Goal: Information Seeking & Learning: Understand process/instructions

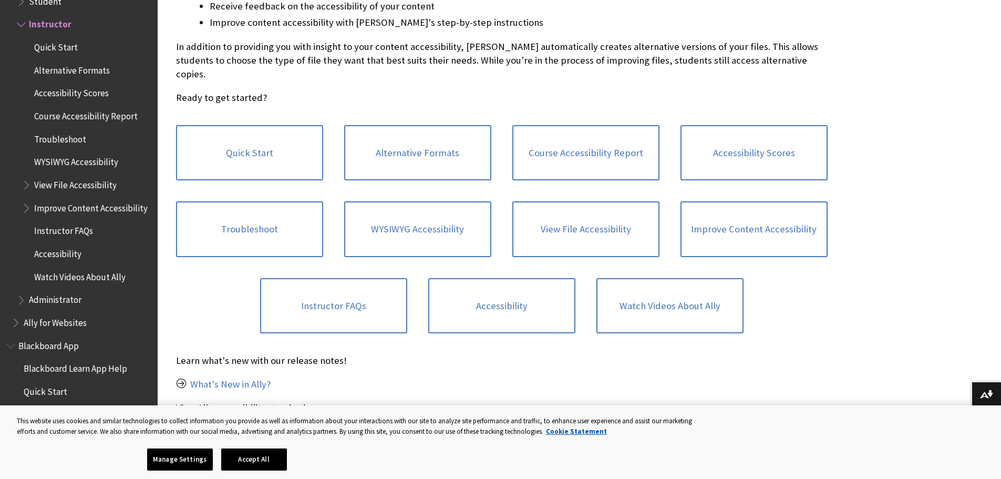
scroll to position [210, 0]
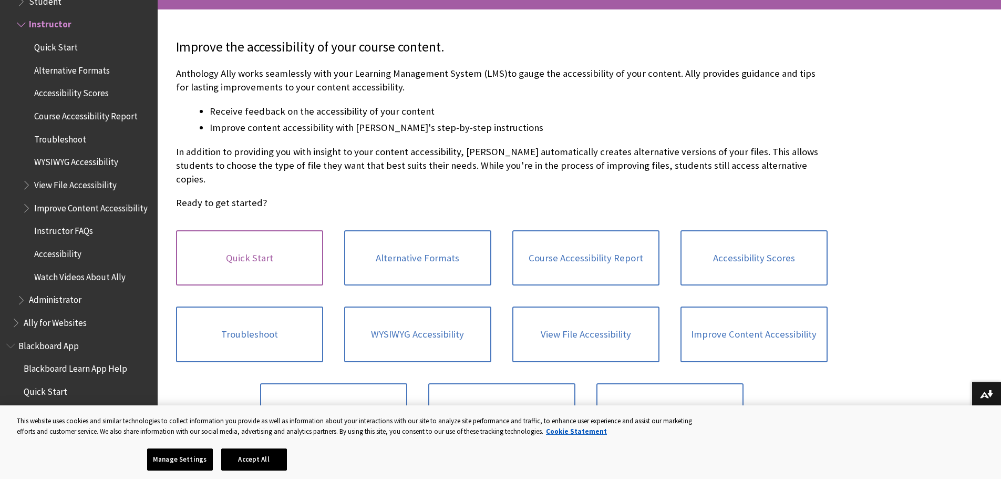
click at [289, 236] on link "Quick Start" at bounding box center [249, 258] width 147 height 56
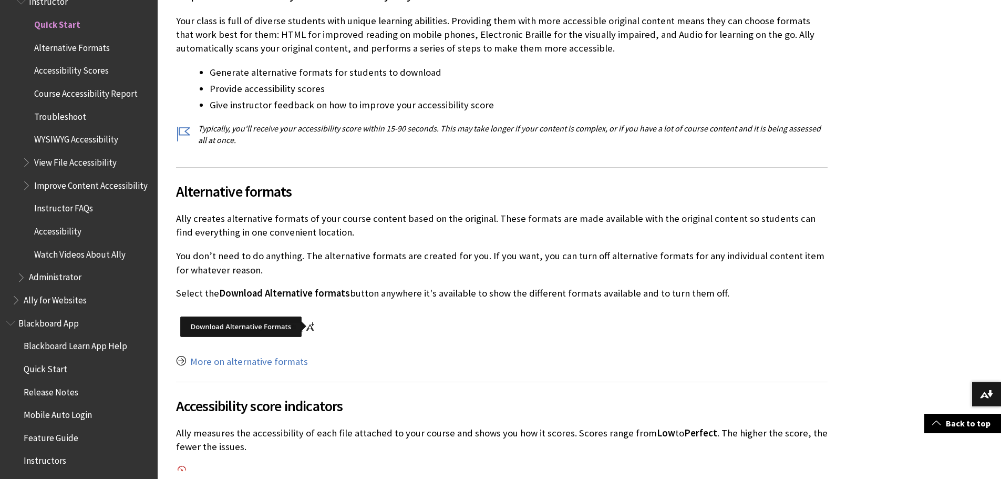
scroll to position [368, 0]
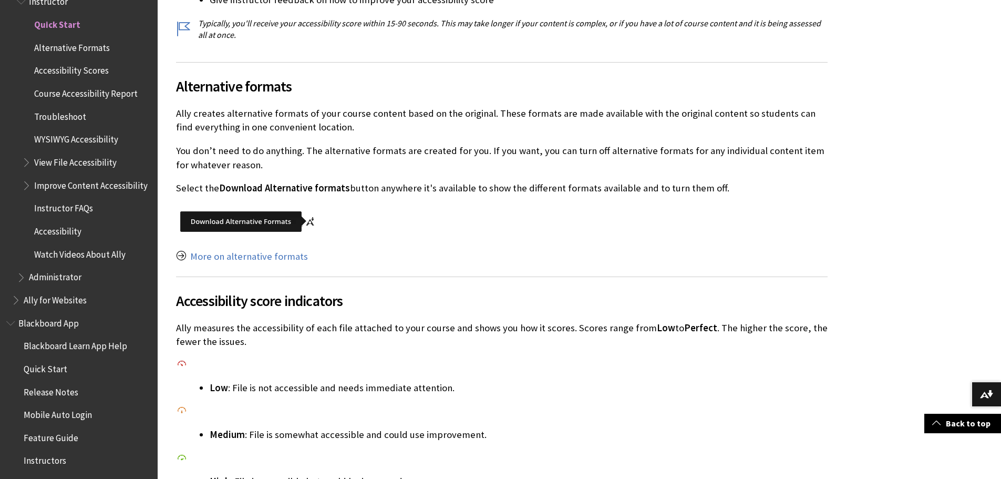
click at [261, 220] on img at bounding box center [248, 221] width 145 height 33
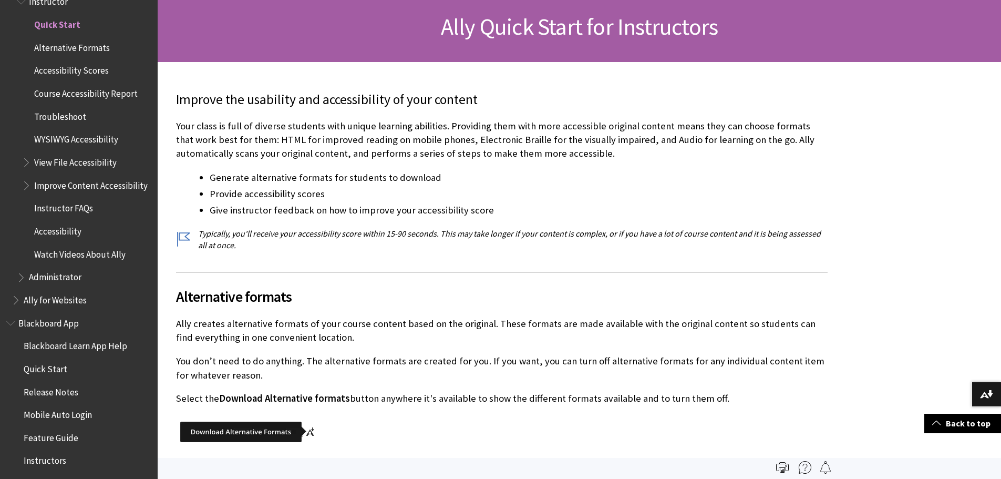
scroll to position [53, 0]
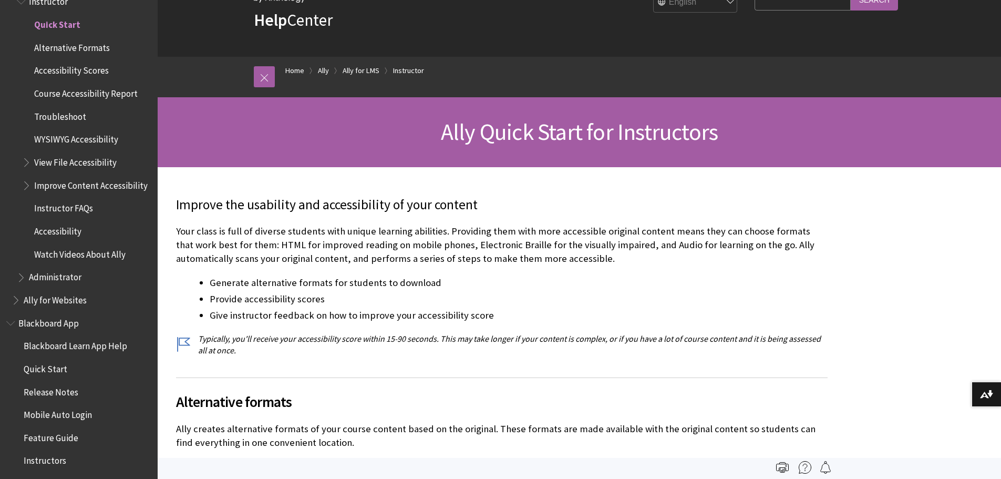
click at [78, 44] on span "Alternative Formats" at bounding box center [72, 46] width 76 height 14
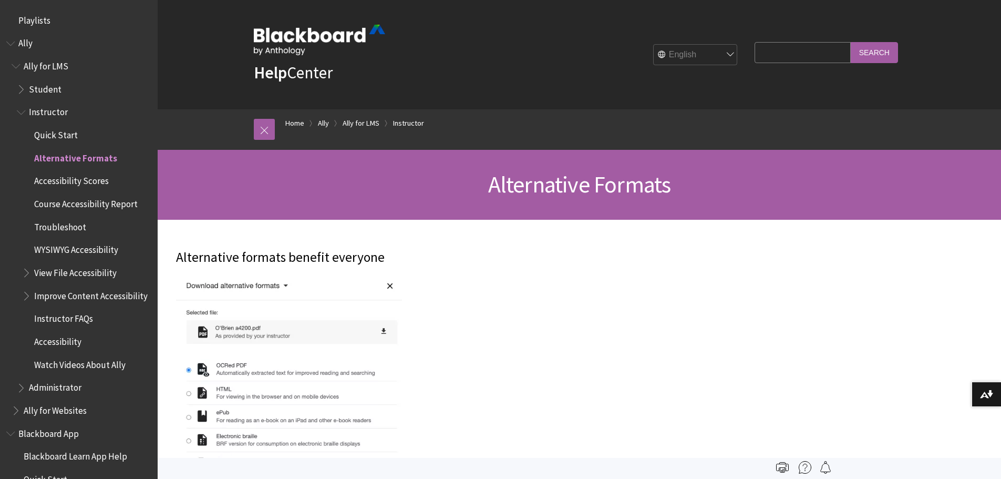
scroll to position [133, 0]
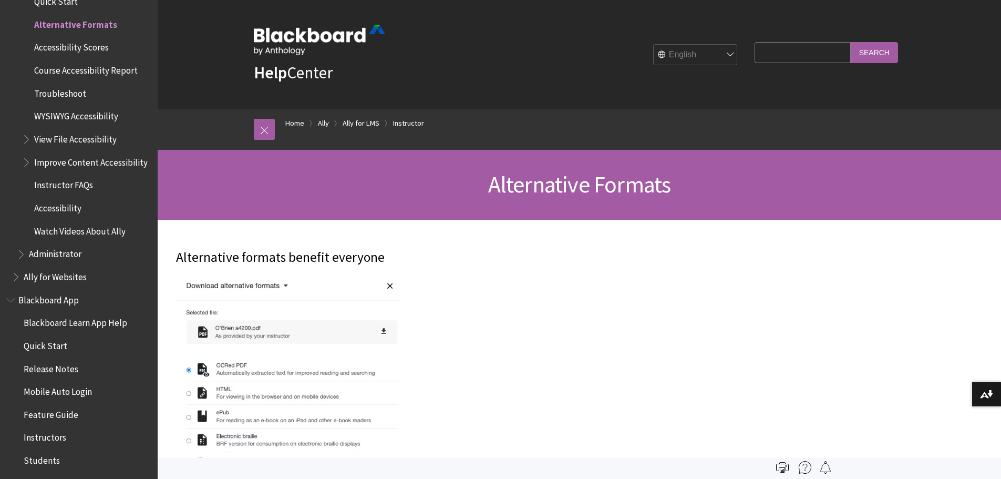
click at [77, 47] on span "Accessibility Scores" at bounding box center [71, 46] width 75 height 14
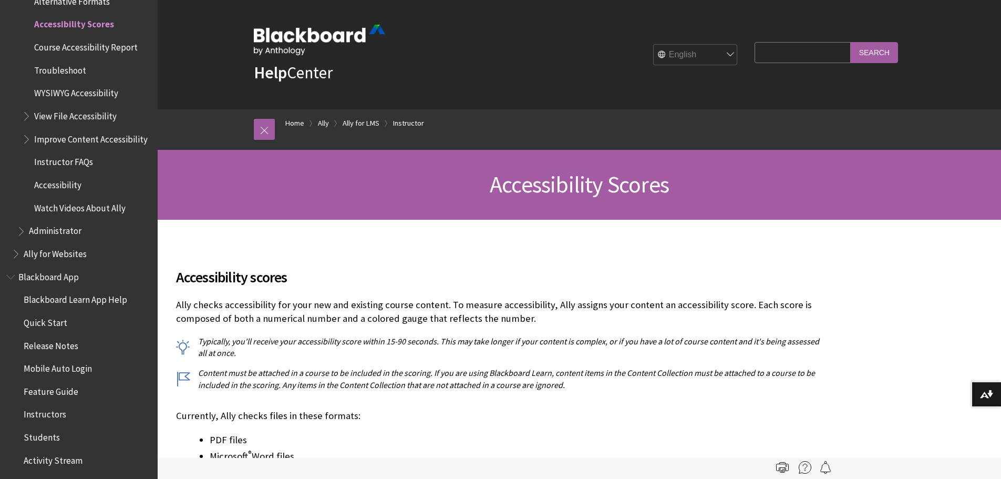
scroll to position [52, 0]
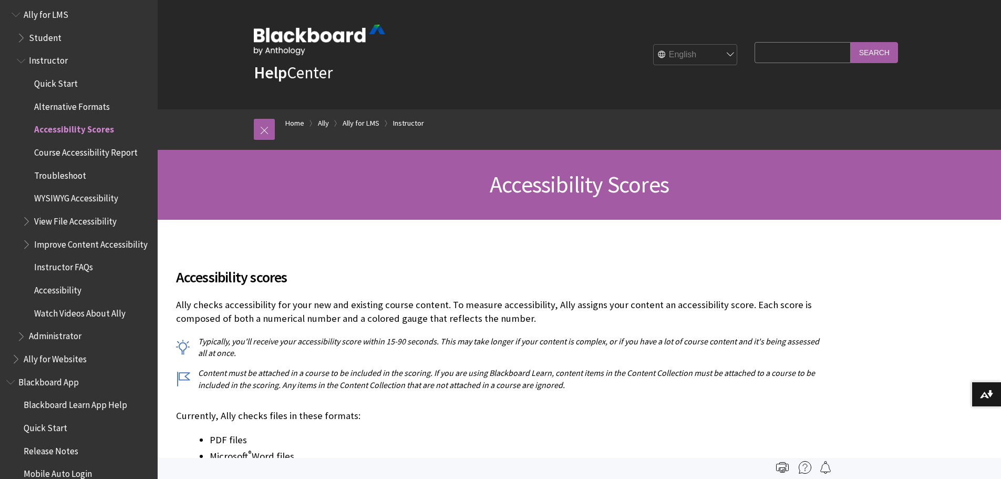
click at [96, 108] on span "Alternative Formats" at bounding box center [72, 105] width 76 height 14
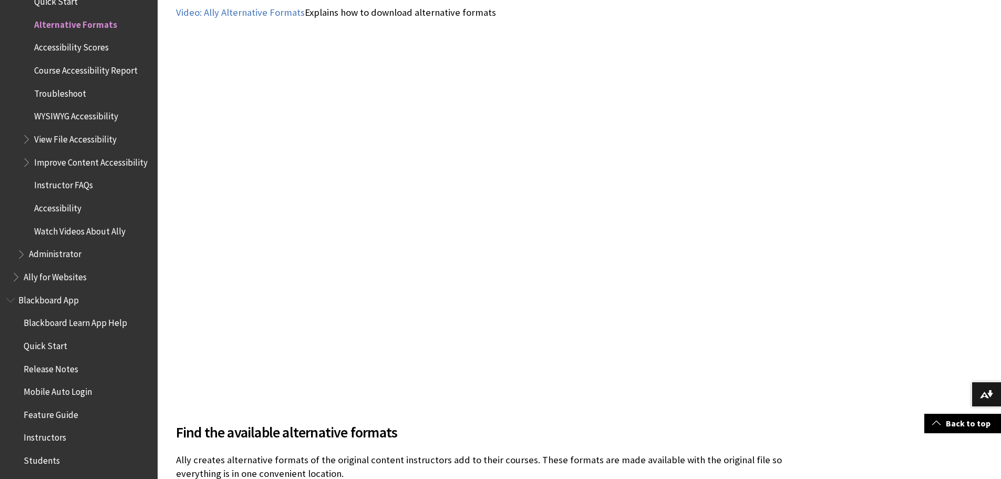
scroll to position [841, 0]
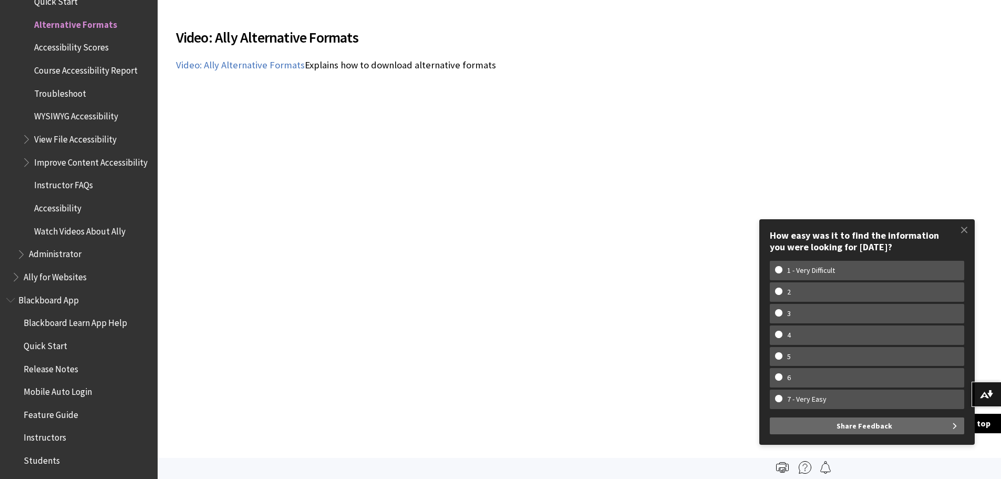
click at [965, 228] on span at bounding box center [964, 230] width 22 height 22
